Goal: Task Accomplishment & Management: Complete application form

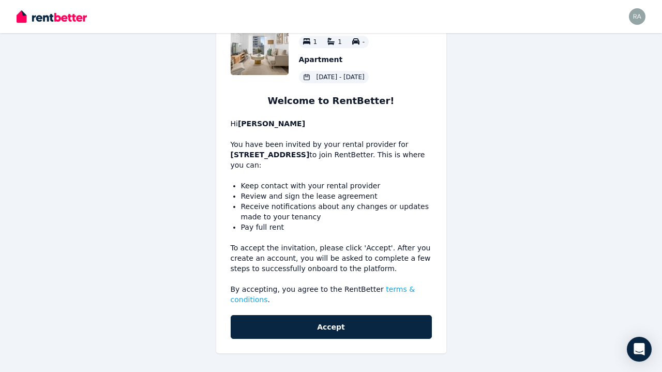
scroll to position [47, 0]
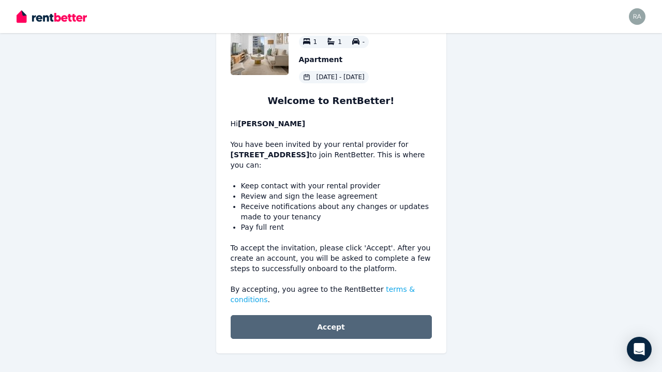
click at [333, 325] on button "Accept" at bounding box center [331, 327] width 201 height 24
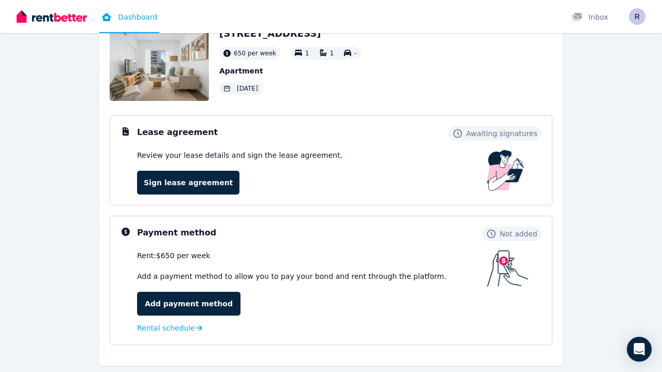
scroll to position [74, 0]
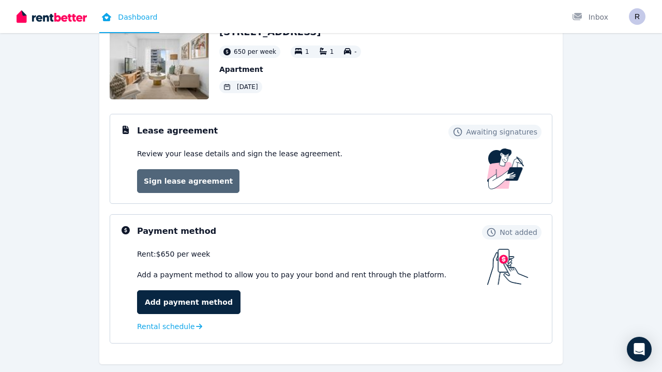
click at [208, 179] on link "Sign lease agreement" at bounding box center [188, 181] width 102 height 24
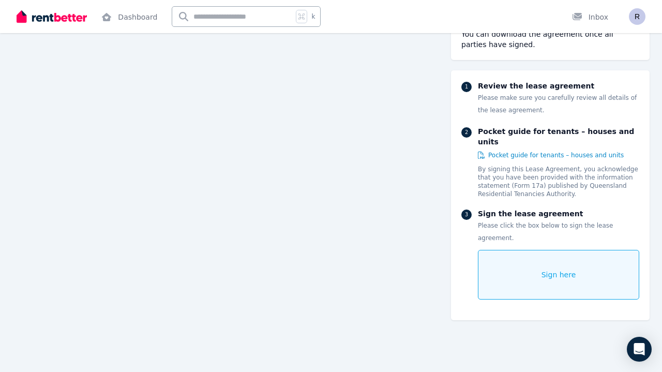
scroll to position [7015, 0]
click at [517, 267] on div "Sign here" at bounding box center [558, 275] width 161 height 50
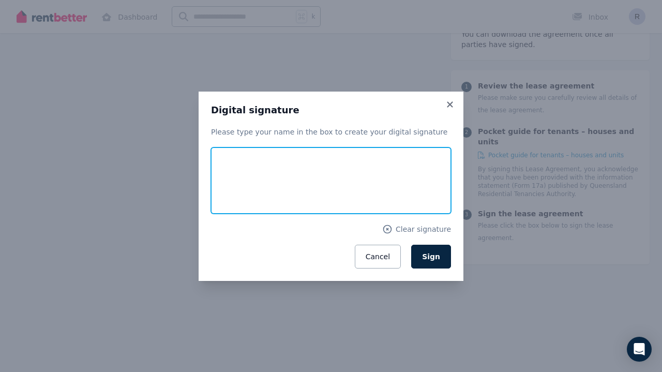
click at [342, 187] on input "text" at bounding box center [331, 180] width 240 height 66
type input "**********"
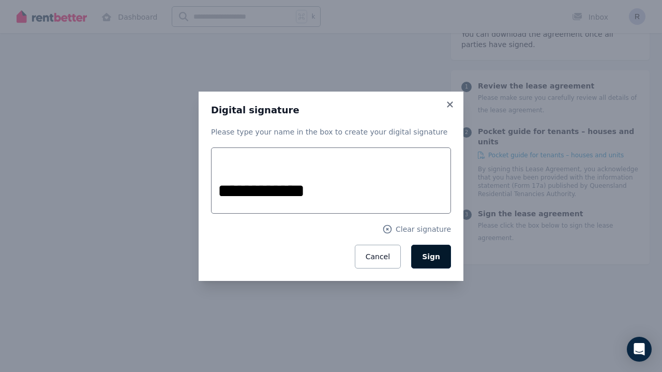
click at [429, 260] on span "Sign" at bounding box center [431, 256] width 18 height 8
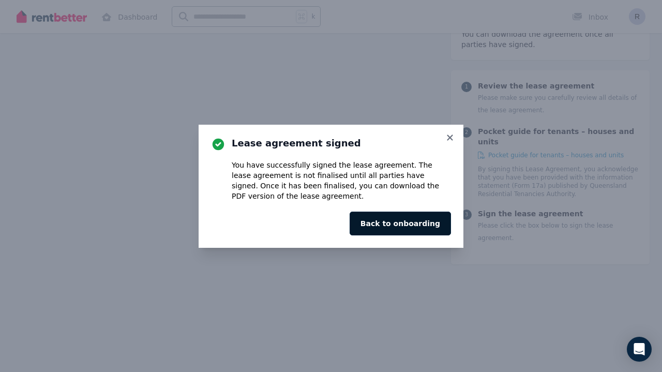
click at [409, 231] on button "Back to onboarding" at bounding box center [400, 224] width 101 height 24
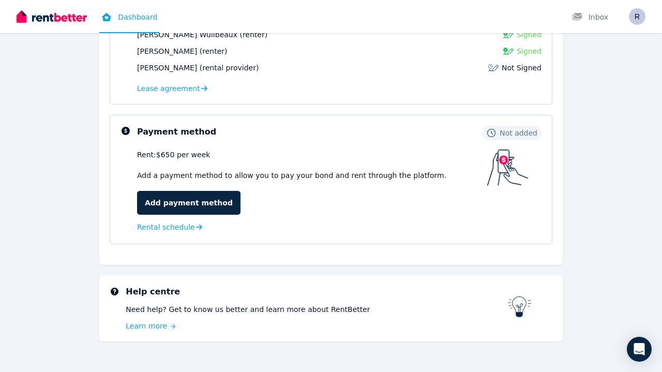
scroll to position [229, 0]
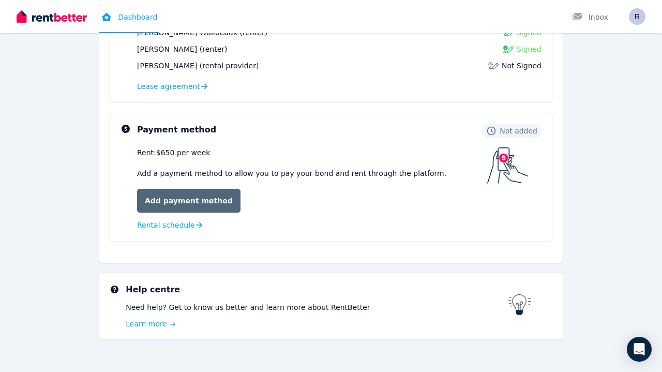
click at [169, 203] on link "Add payment method" at bounding box center [188, 201] width 103 height 24
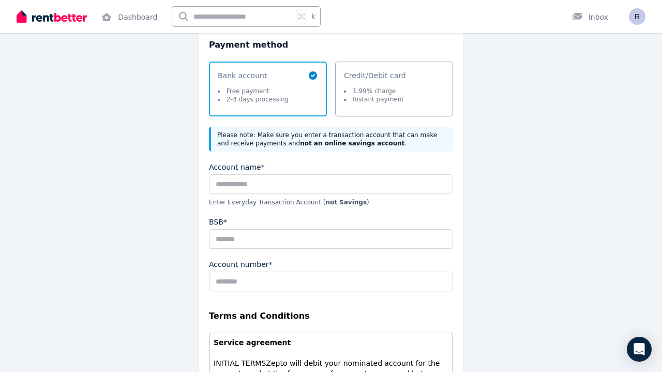
scroll to position [136, 0]
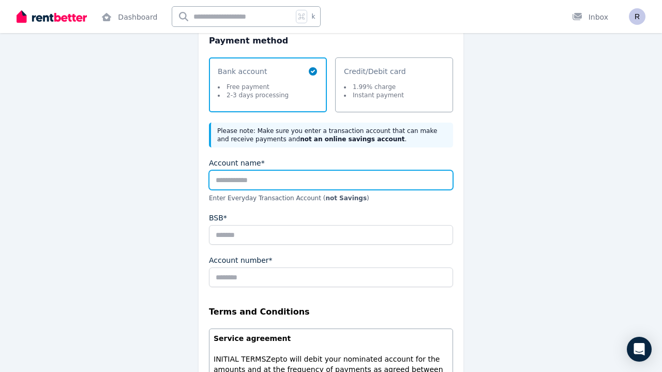
click at [233, 183] on input "Account name*" at bounding box center [331, 180] width 244 height 20
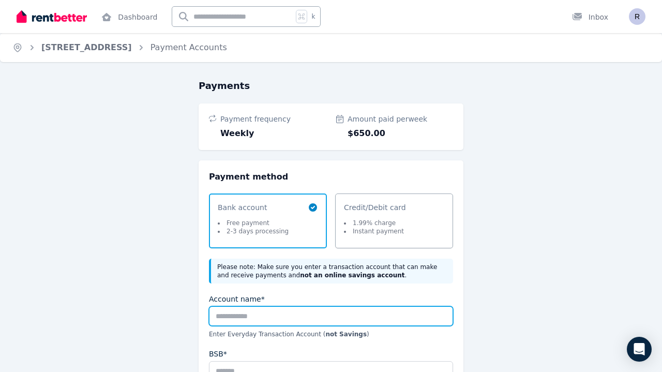
scroll to position [0, 0]
